Goal: Feedback & Contribution: Contribute content

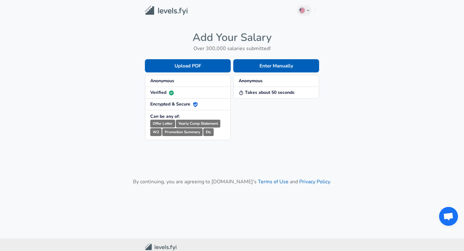
click at [252, 91] on strong "Takes about 50 seconds" at bounding box center [266, 93] width 56 height 6
click at [254, 71] on button "Enter Manually" at bounding box center [276, 65] width 86 height 13
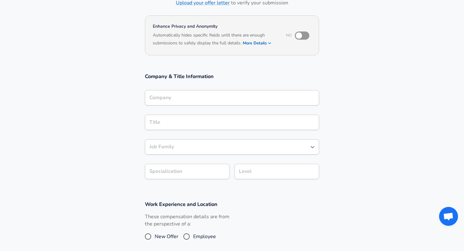
scroll to position [53, 0]
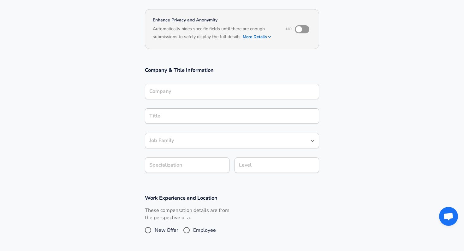
click at [196, 97] on input "Company" at bounding box center [232, 92] width 168 height 10
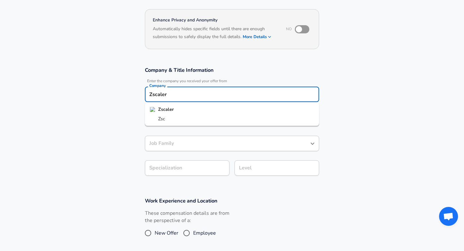
click at [192, 109] on li "Zscaler" at bounding box center [232, 109] width 174 height 9
type input "Zscaler"
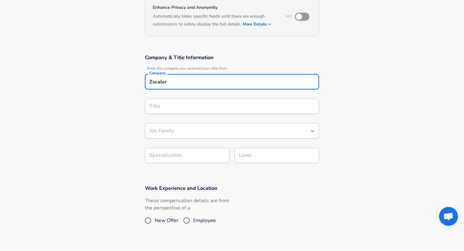
click at [192, 111] on input "Title" at bounding box center [232, 107] width 168 height 10
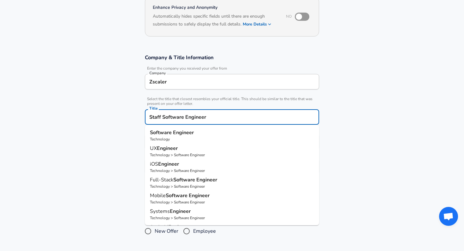
type input "Staff Software Engineer"
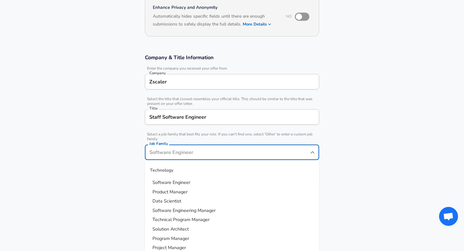
click at [188, 148] on input "Job Family" at bounding box center [227, 153] width 159 height 10
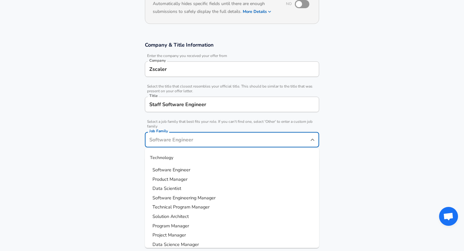
click at [177, 167] on span "Software Engineer" at bounding box center [171, 170] width 38 height 6
type input "Software Engineer"
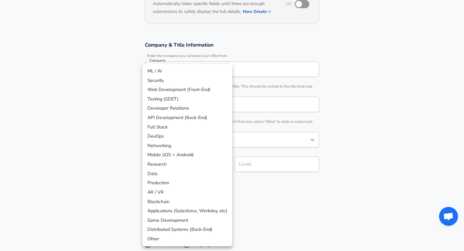
scroll to position [97, 0]
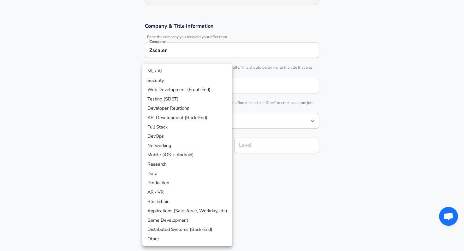
click at [193, 154] on body "English ([GEOGRAPHIC_DATA]) Change Restart Add Your Salary Upload your offer le…" at bounding box center [232, 28] width 464 height 251
click at [267, 179] on div at bounding box center [232, 125] width 464 height 251
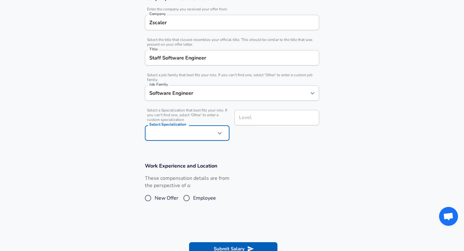
scroll to position [131, 0]
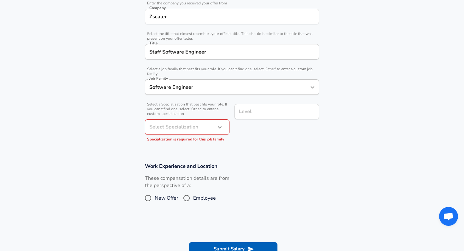
click at [171, 192] on div "These compensation details are from the perspective of a: New Offer Employee" at bounding box center [187, 191] width 85 height 33
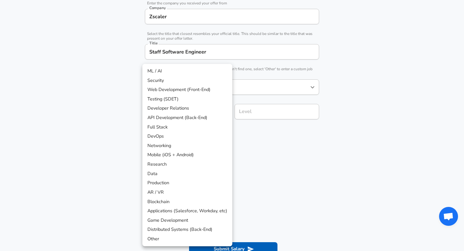
click at [164, 239] on li "Other" at bounding box center [187, 239] width 90 height 9
type input "Other"
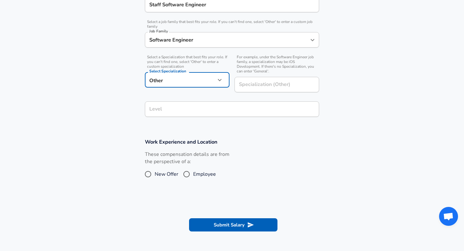
scroll to position [190, 0]
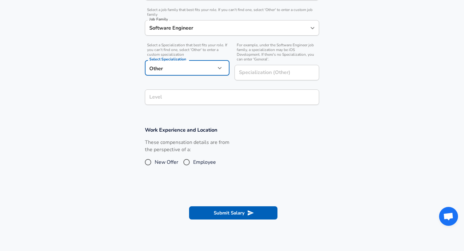
click at [147, 163] on input "New Offer" at bounding box center [147, 162] width 13 height 10
radio input "true"
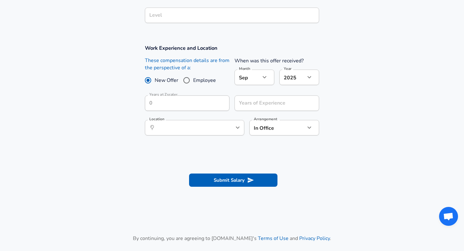
scroll to position [273, 0]
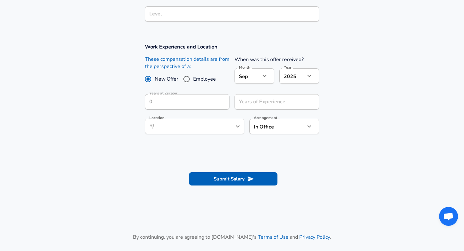
click at [277, 119] on label "Arrangement" at bounding box center [265, 118] width 23 height 4
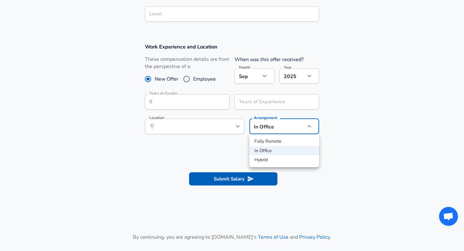
click at [269, 158] on li "Hybrid" at bounding box center [284, 160] width 70 height 9
type input "hybrid"
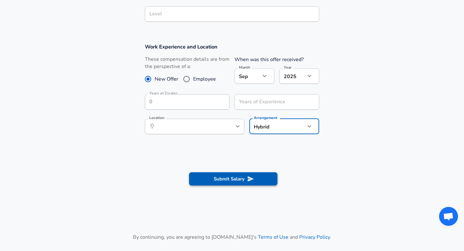
click at [249, 176] on icon "submit" at bounding box center [250, 179] width 7 height 7
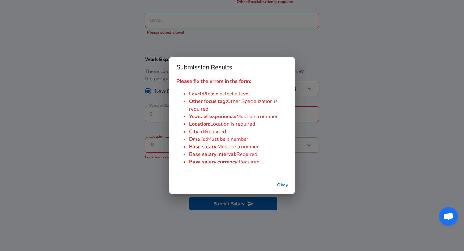
click at [282, 185] on button "Okay" at bounding box center [282, 186] width 20 height 12
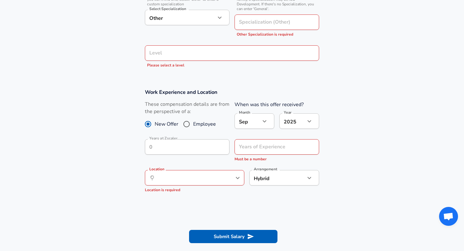
scroll to position [155, 0]
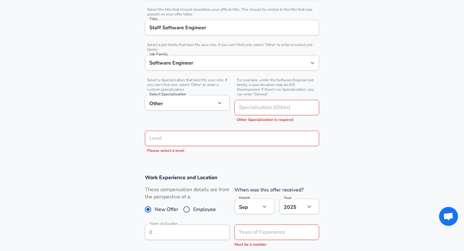
click at [276, 133] on div "Level" at bounding box center [232, 138] width 174 height 15
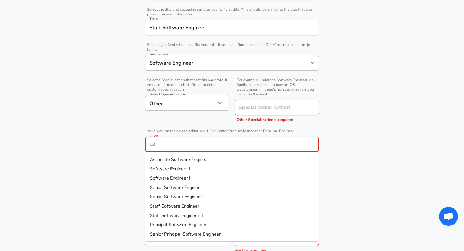
scroll to position [168, 0]
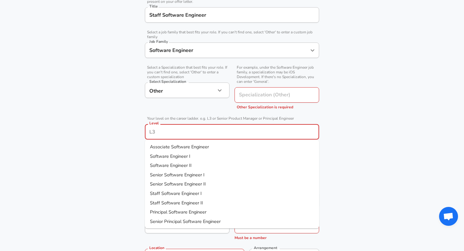
click at [212, 193] on li "Staff Software Engineer I" at bounding box center [232, 193] width 174 height 9
type input "Staff Software Engineer I"
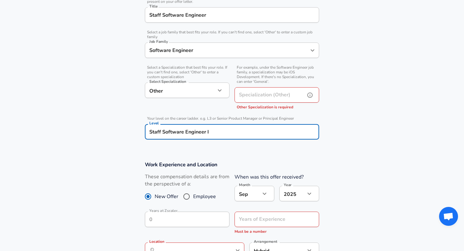
click at [270, 97] on input "Specialization (Other)" at bounding box center [268, 94] width 68 height 15
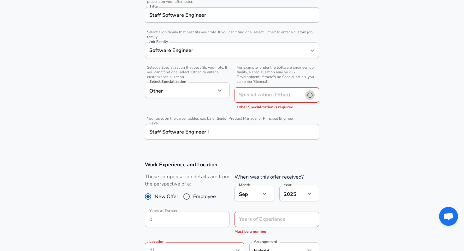
click at [311, 97] on icon "help" at bounding box center [309, 95] width 5 height 5
click at [280, 97] on input "Specialization (Other)" at bounding box center [268, 94] width 68 height 15
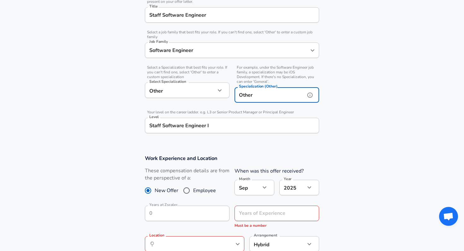
type input "Other"
click at [397, 123] on section "Company & Title Information Enter the company you received your offer from Comp…" at bounding box center [232, 45] width 464 height 203
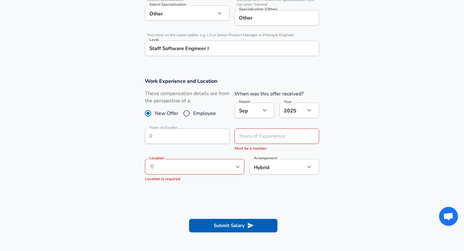
scroll to position [264, 0]
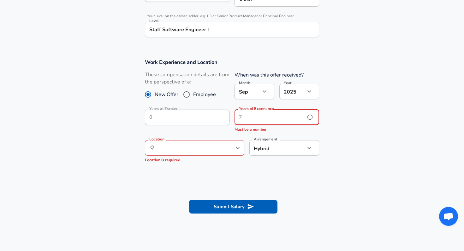
click at [250, 119] on input "Years of Experience" at bounding box center [269, 117] width 71 height 15
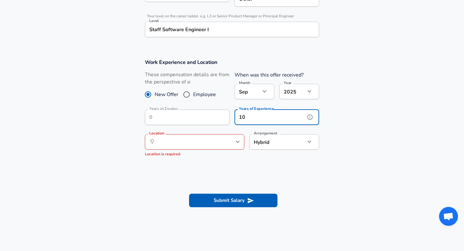
type input "10"
click at [208, 145] on input "Location" at bounding box center [187, 142] width 65 height 10
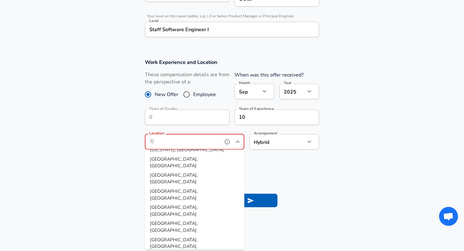
scroll to position [276, 0]
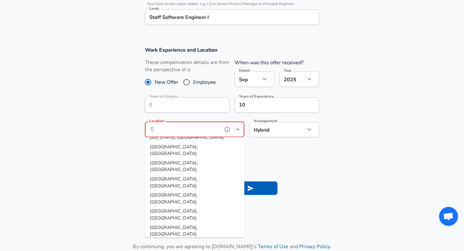
type input "[GEOGRAPHIC_DATA], [GEOGRAPHIC_DATA]"
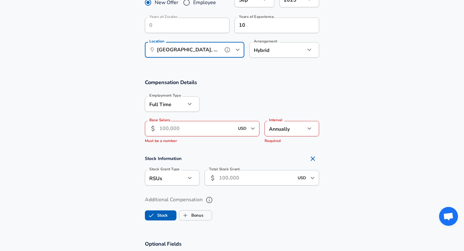
scroll to position [365, 0]
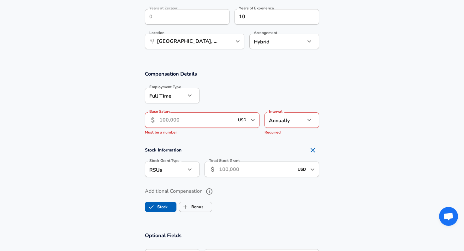
click at [199, 125] on input "Base Salary" at bounding box center [196, 120] width 75 height 15
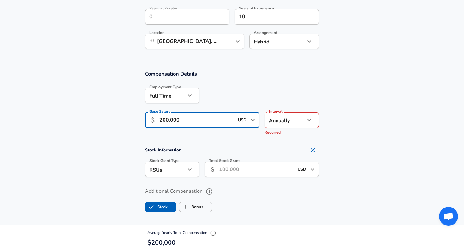
type input "200,000"
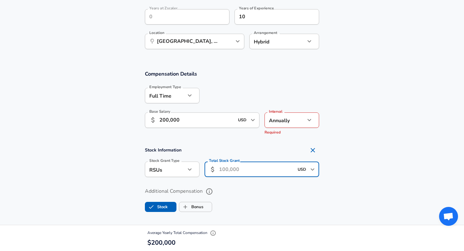
click at [260, 170] on input "Total Stock Grant" at bounding box center [256, 169] width 75 height 15
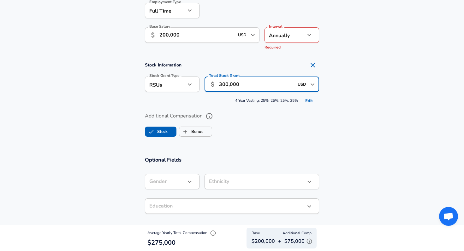
scroll to position [451, 0]
type input "300,000"
click at [193, 132] on label "Bonus" at bounding box center [191, 131] width 24 height 12
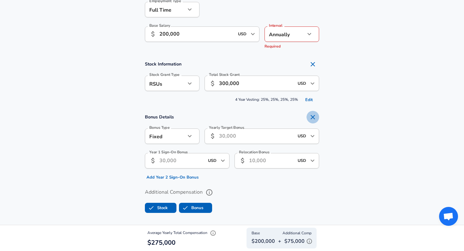
click at [316, 115] on icon "Remove Section" at bounding box center [313, 118] width 8 height 8
checkbox input "false"
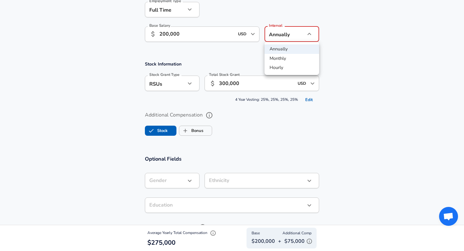
click at [282, 50] on li "Annually" at bounding box center [291, 48] width 55 height 9
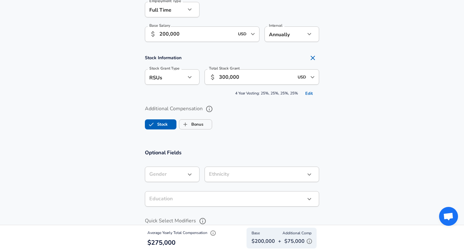
click at [347, 54] on section "Compensation Details Employment Type [DEMOGRAPHIC_DATA] full_time Employment Ty…" at bounding box center [232, 59] width 464 height 165
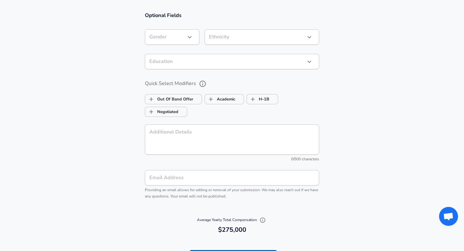
scroll to position [588, 0]
click at [191, 37] on icon "button" at bounding box center [190, 38] width 8 height 8
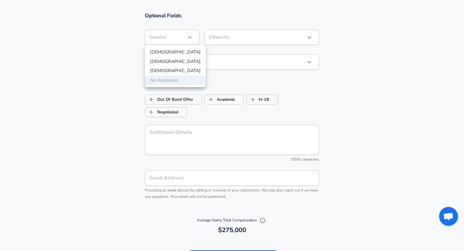
click at [159, 63] on li "[DEMOGRAPHIC_DATA]" at bounding box center [175, 61] width 61 height 9
type input "[DEMOGRAPHIC_DATA]"
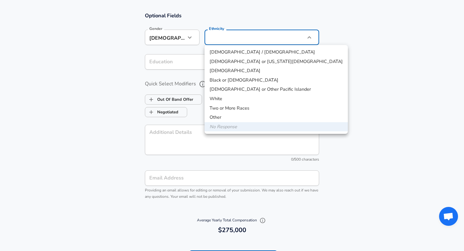
click at [342, 44] on div at bounding box center [232, 125] width 464 height 251
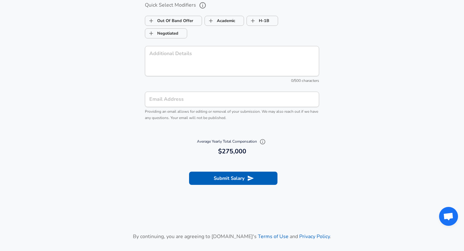
scroll to position [667, 0]
click at [160, 32] on label "Negotiated" at bounding box center [161, 33] width 33 height 12
checkbox input "true"
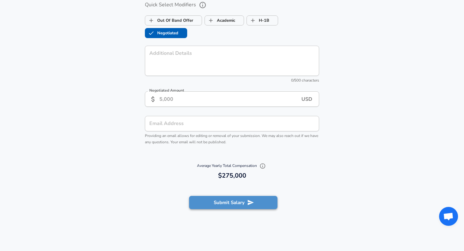
click at [224, 198] on button "Submit Salary" at bounding box center [233, 202] width 88 height 13
